Goal: Task Accomplishment & Management: Manage account settings

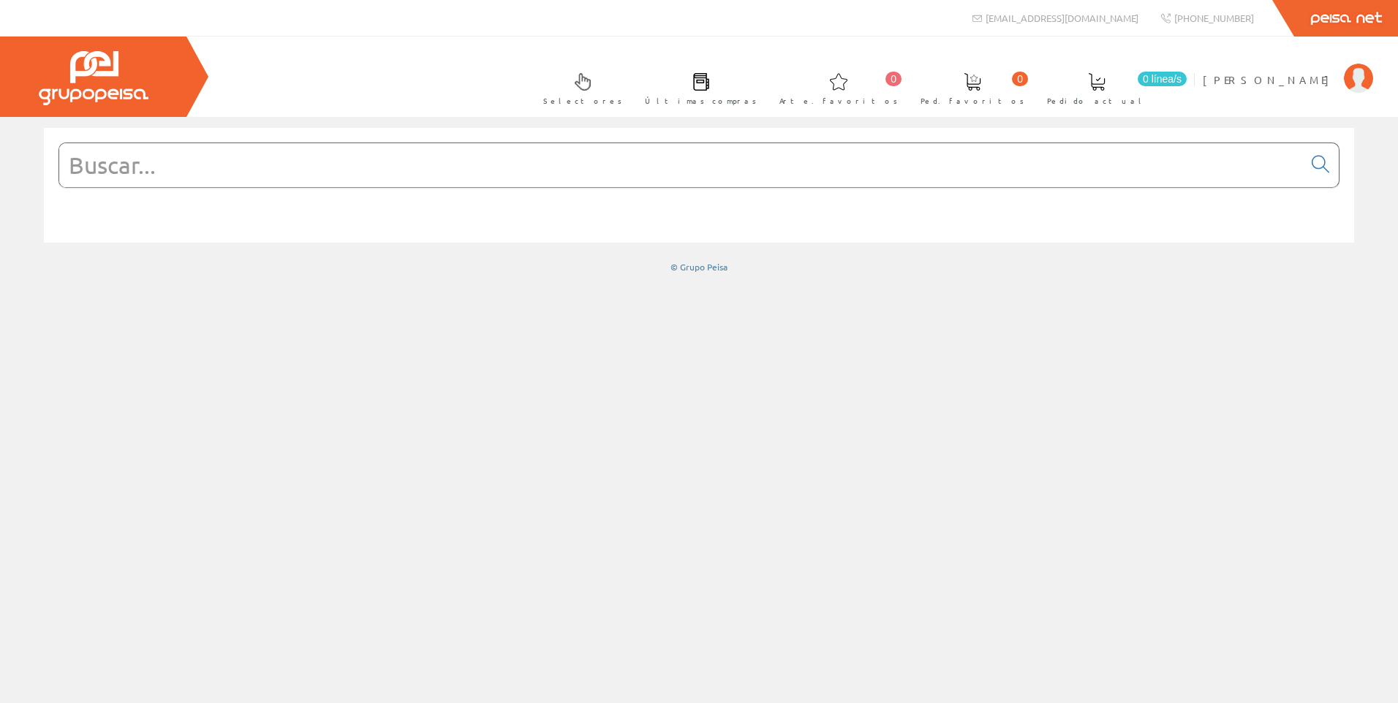
click at [757, 96] on span "Últimas compras" at bounding box center [701, 101] width 112 height 15
click at [1358, 88] on img at bounding box center [1358, 78] width 29 height 29
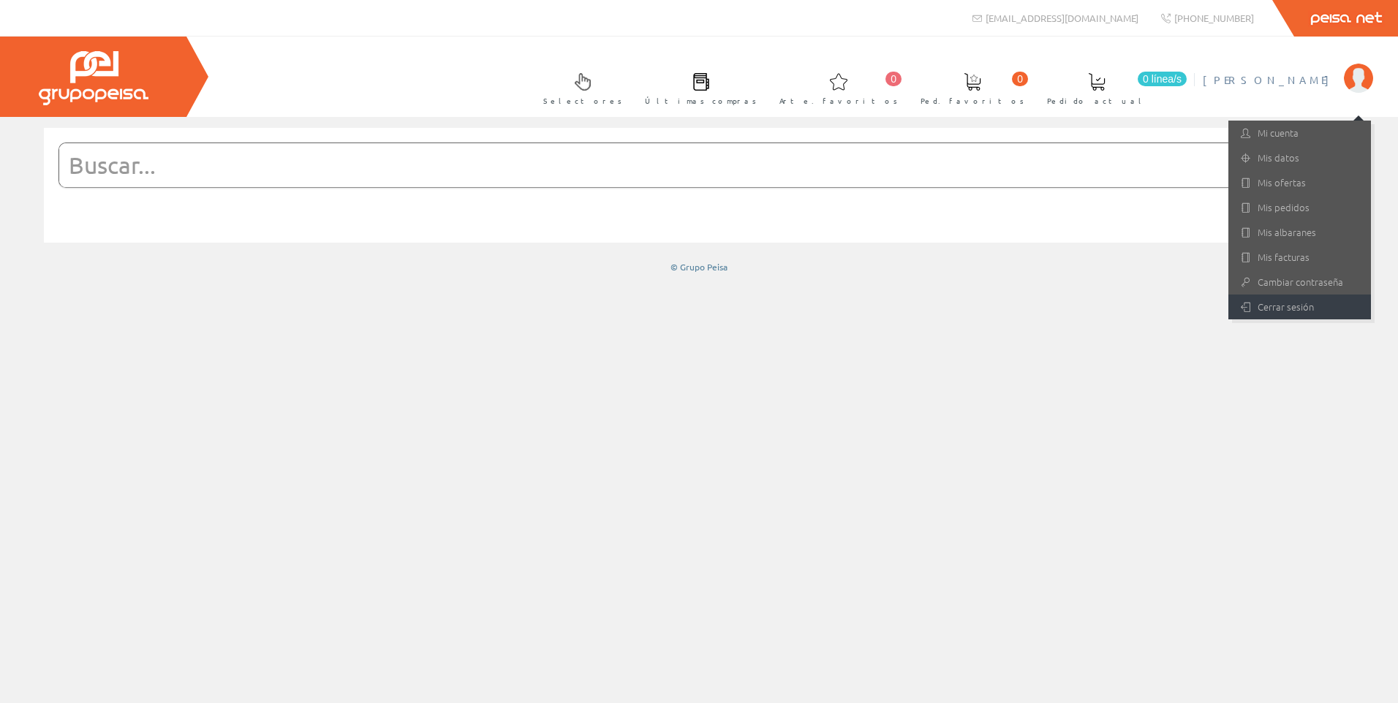
click at [1296, 305] on font "Cerrar sesión" at bounding box center [1286, 307] width 56 height 14
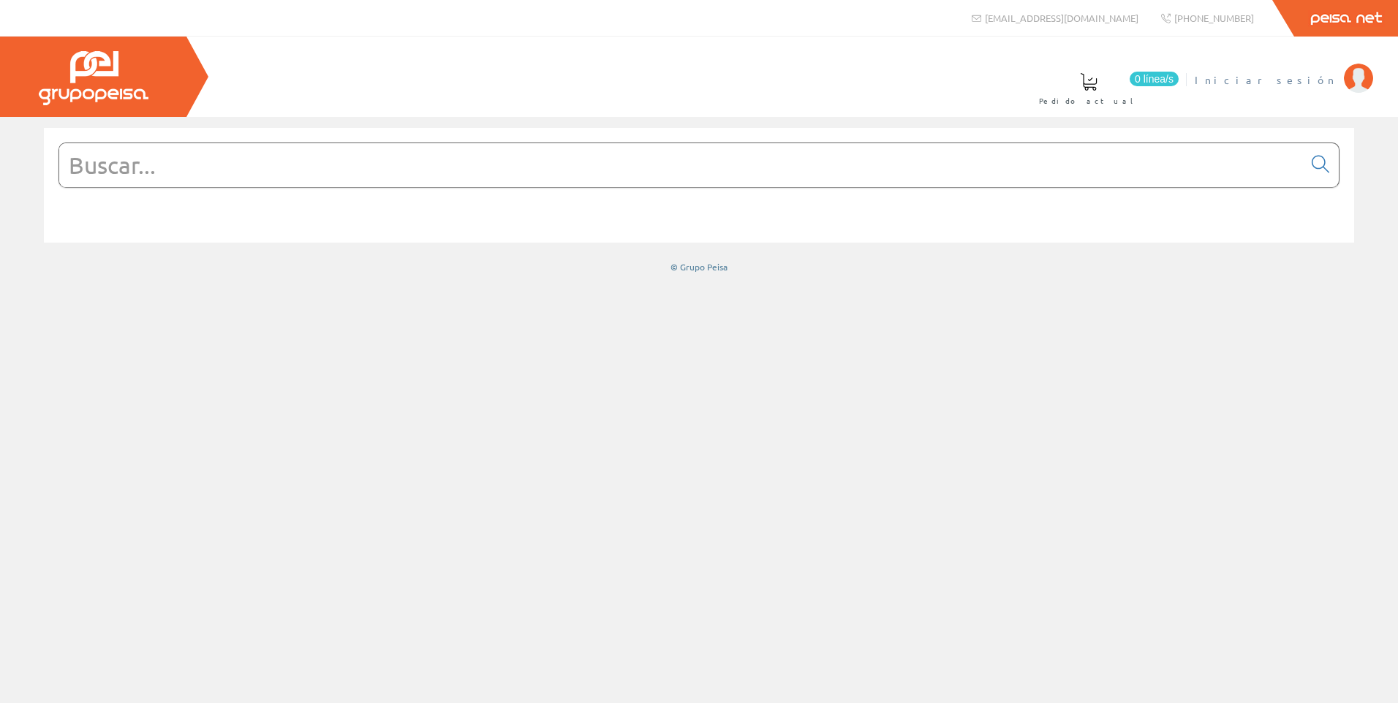
click at [1298, 83] on span "Iniciar sesión" at bounding box center [1266, 79] width 142 height 15
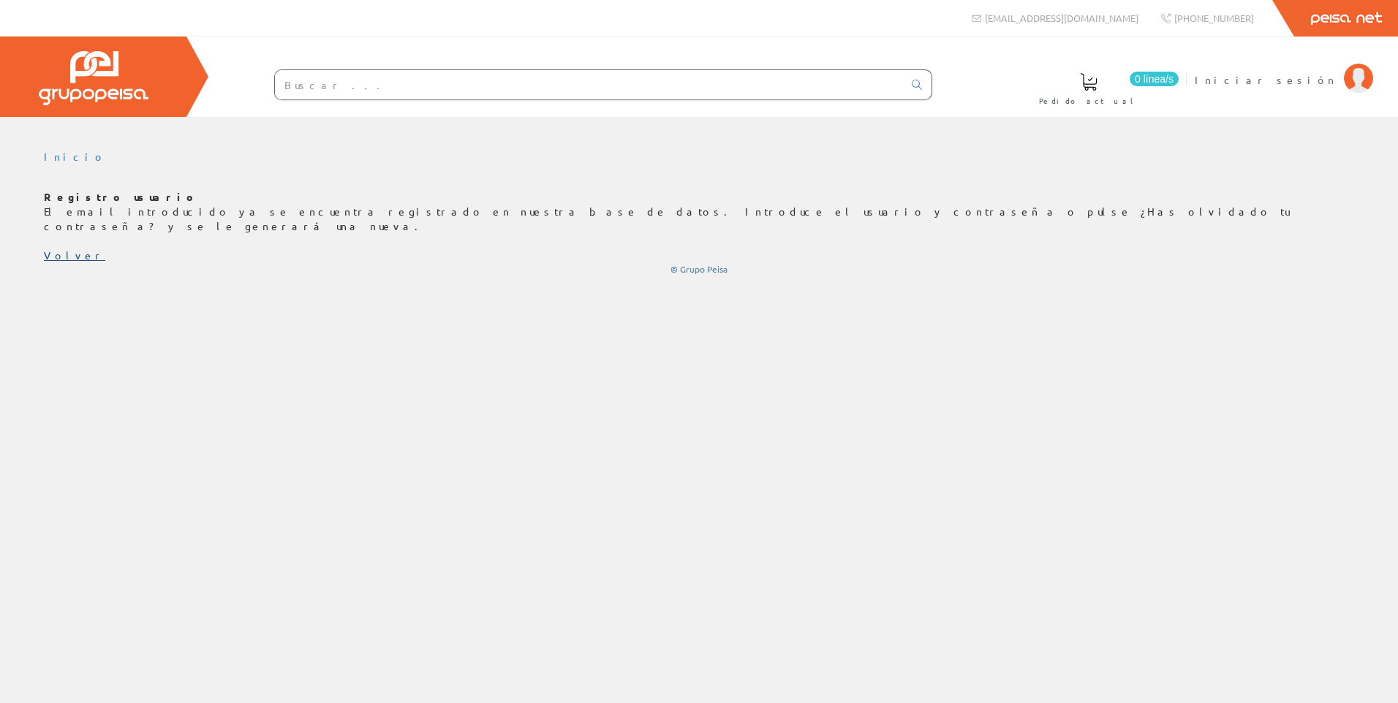
click at [49, 249] on link "Volver" at bounding box center [74, 255] width 61 height 13
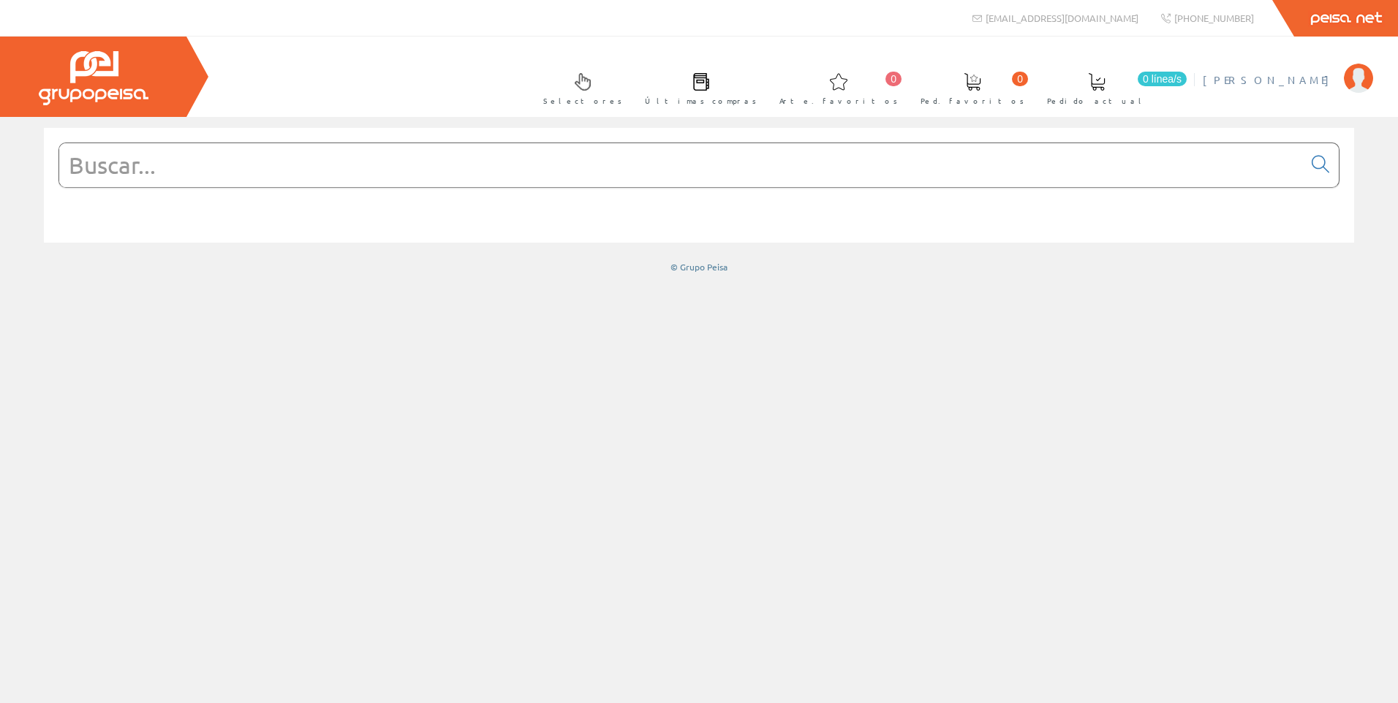
click at [1302, 82] on span "[PERSON_NAME]" at bounding box center [1270, 79] width 134 height 15
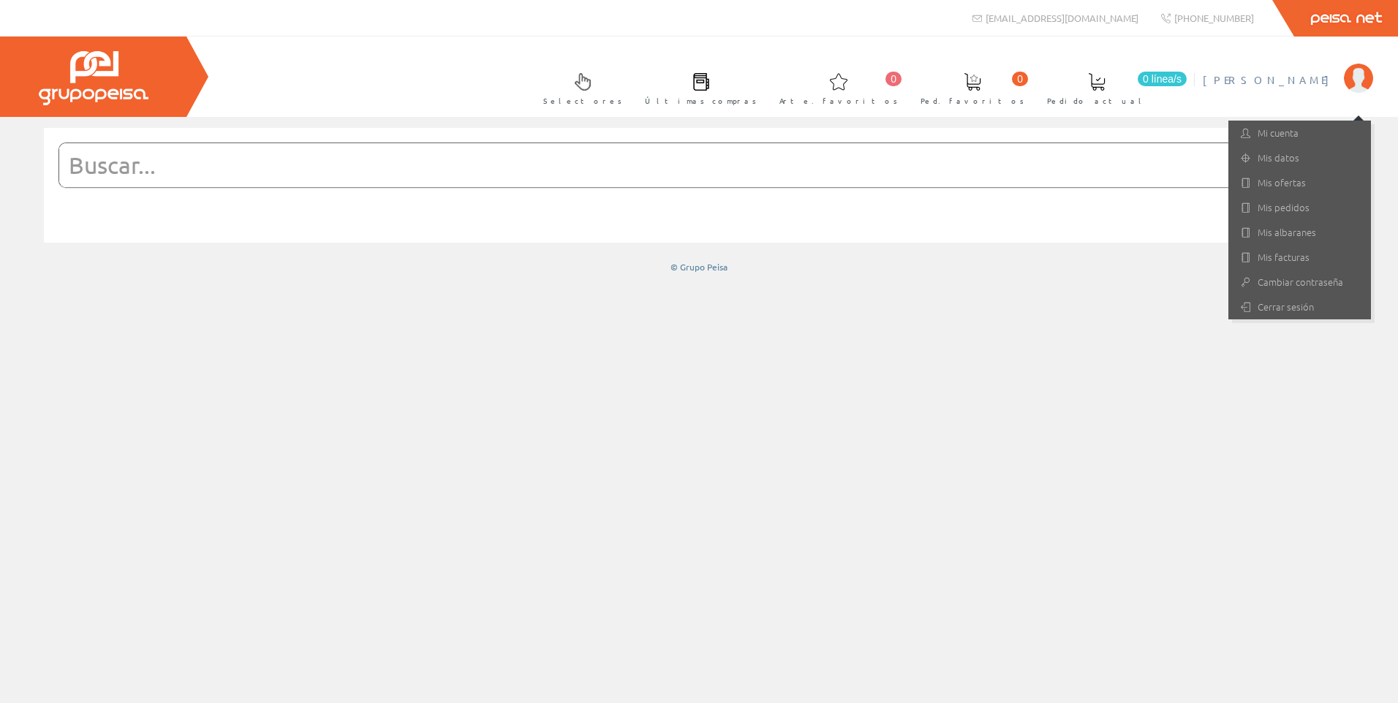
click at [920, 420] on div at bounding box center [699, 410] width 1398 height 586
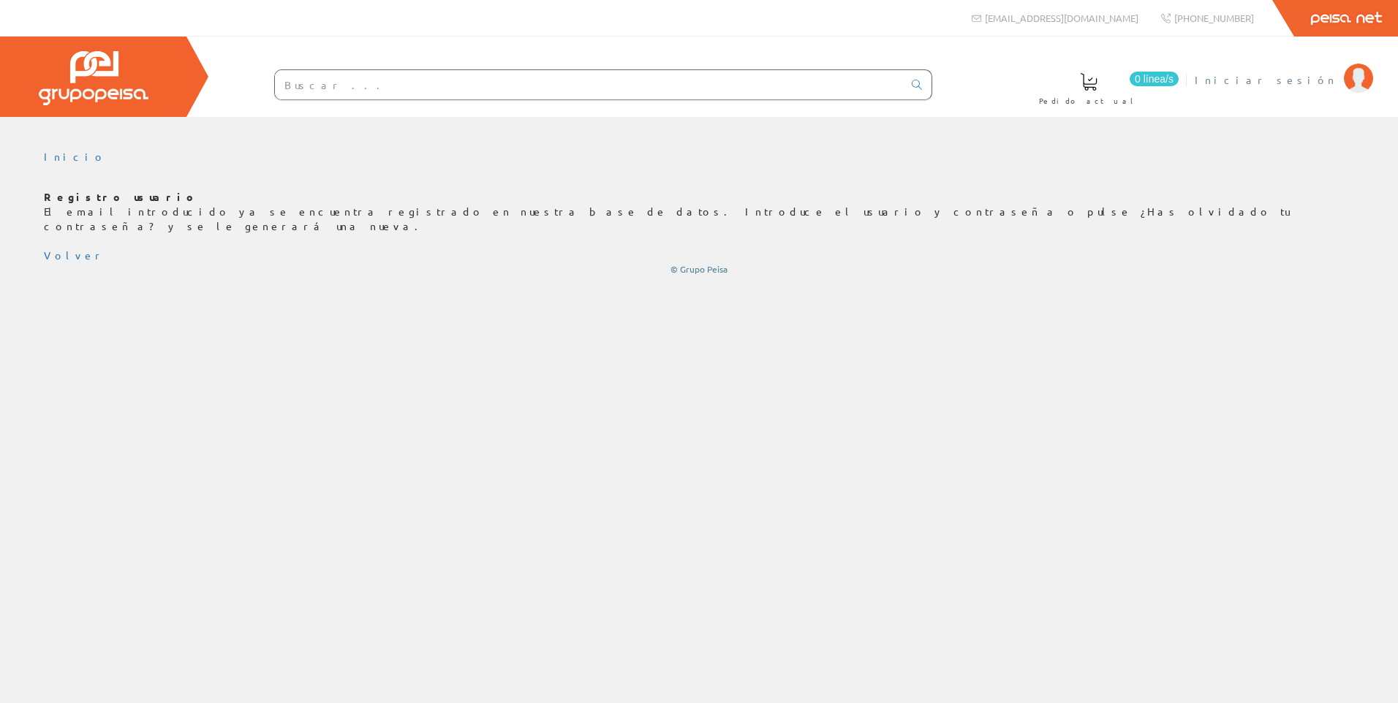
click at [1350, 82] on img at bounding box center [1358, 78] width 29 height 29
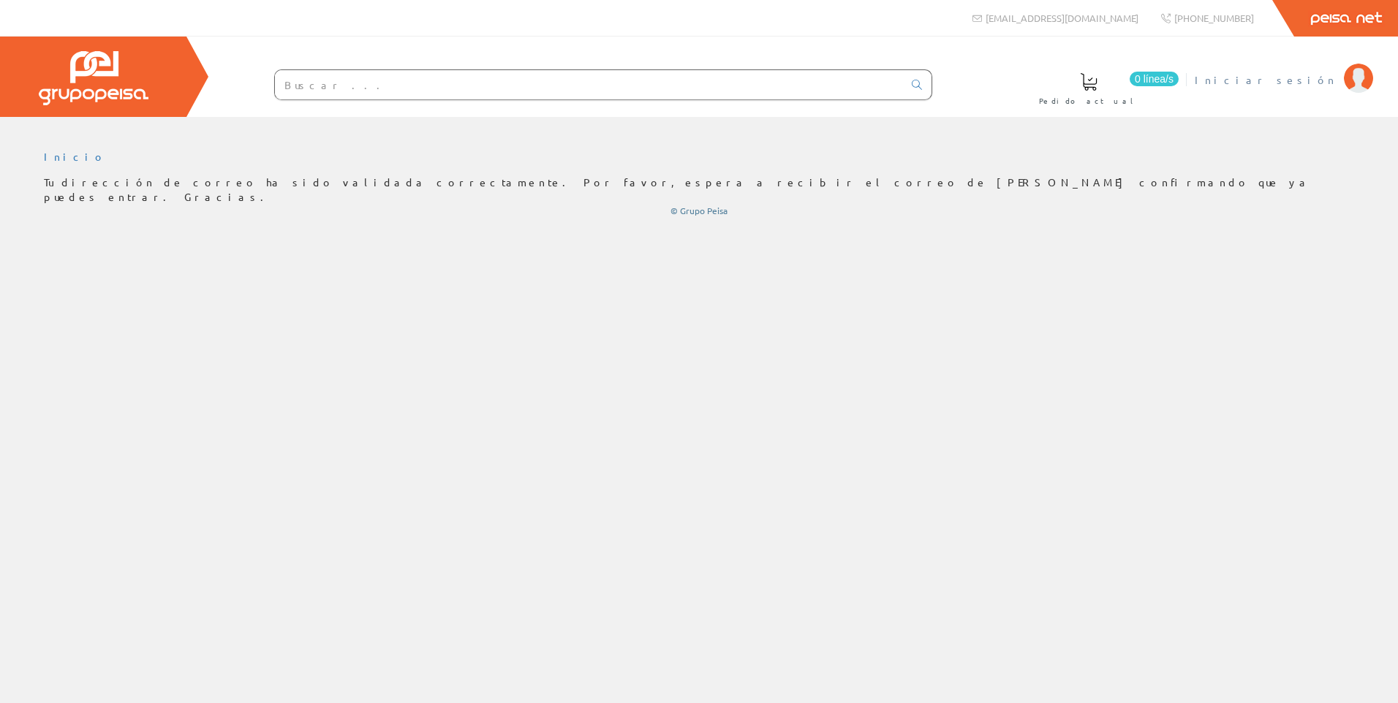
click at [1296, 80] on span "Iniciar sesión" at bounding box center [1266, 79] width 142 height 15
